Goal: Understand process/instructions: Learn how to perform a task or action

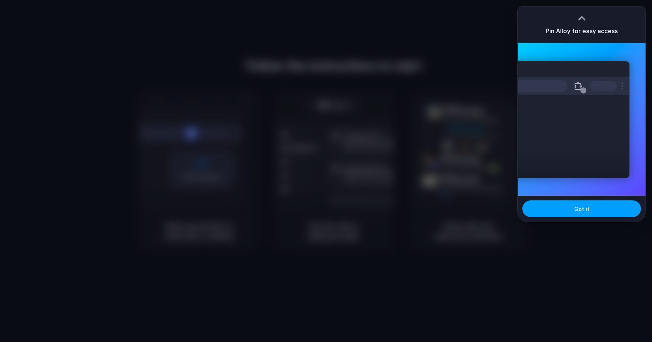
click at [569, 210] on button "Got it" at bounding box center [582, 208] width 119 height 17
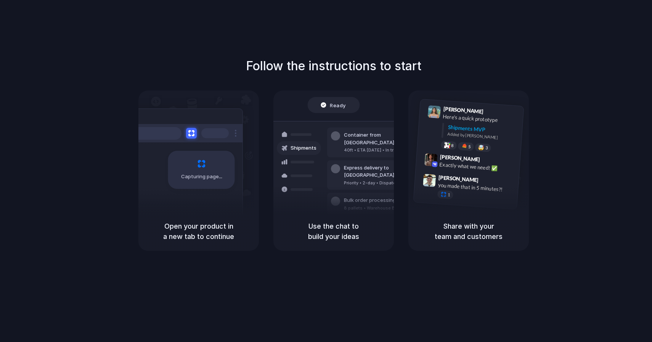
click at [599, 108] on div "Follow the instructions to start Capturing page Open your product in a new tab …" at bounding box center [334, 154] width 652 height 194
